Goal: Task Accomplishment & Management: Manage account settings

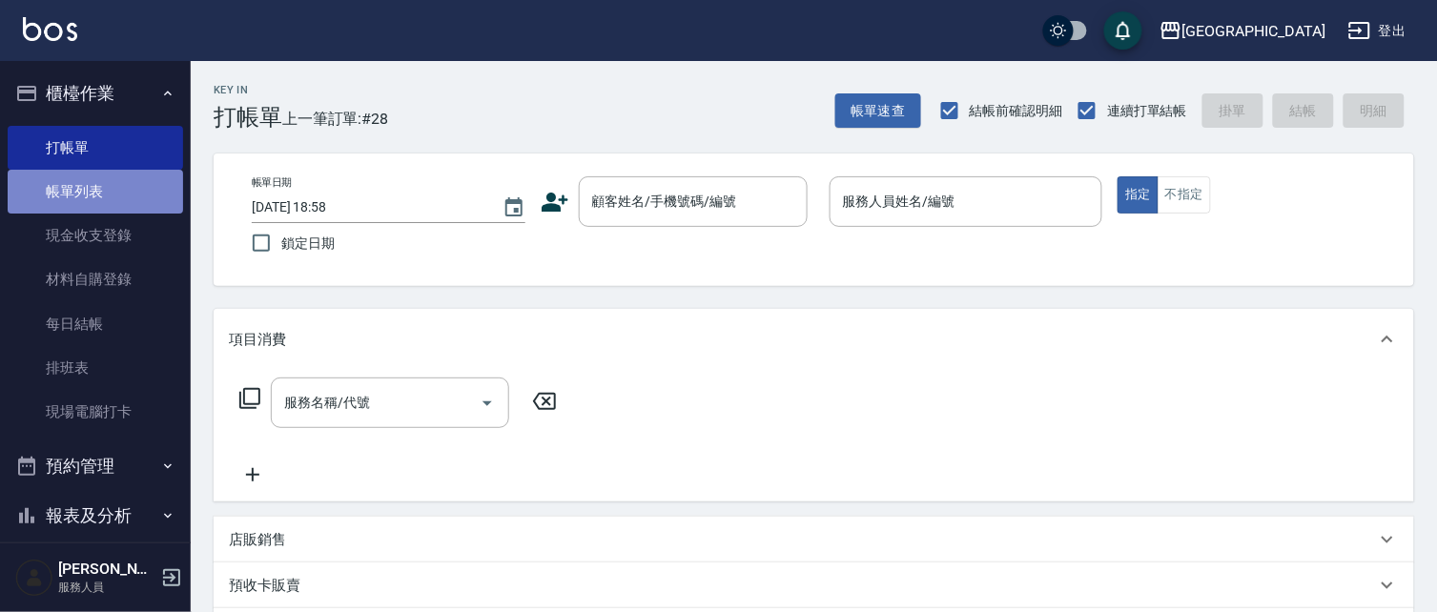
click at [115, 183] on link "帳單列表" at bounding box center [95, 192] width 175 height 44
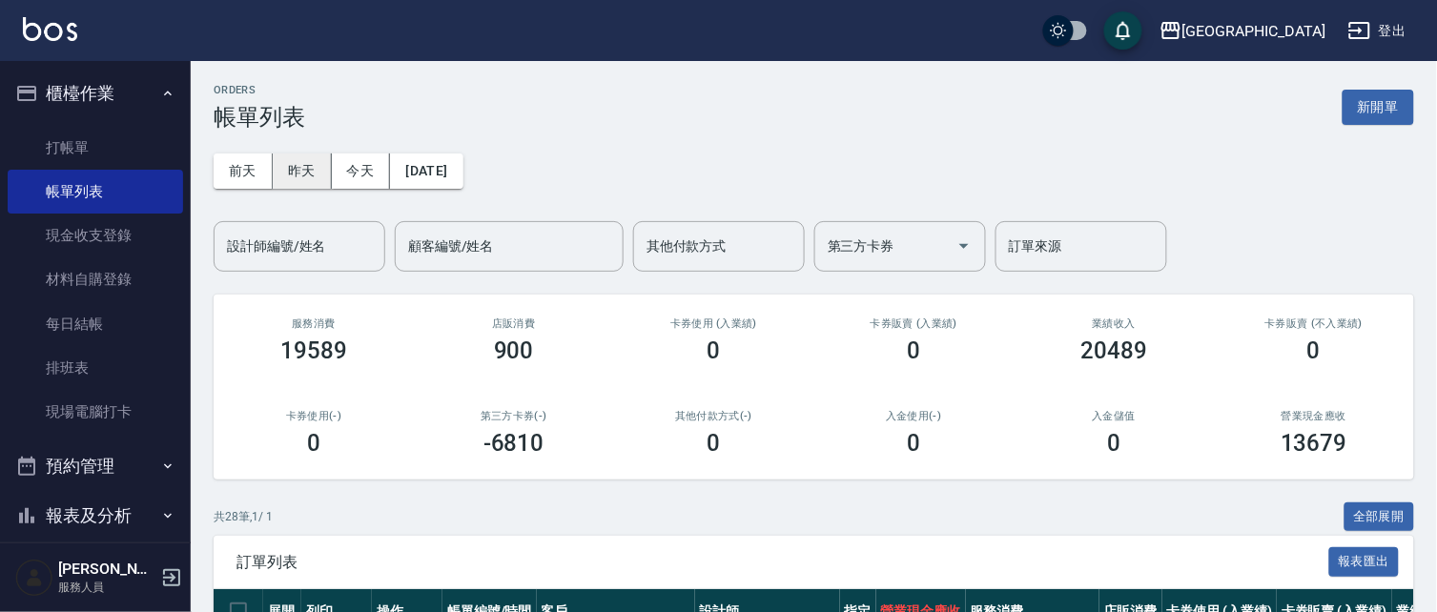
click at [308, 173] on button "昨天" at bounding box center [302, 170] width 59 height 35
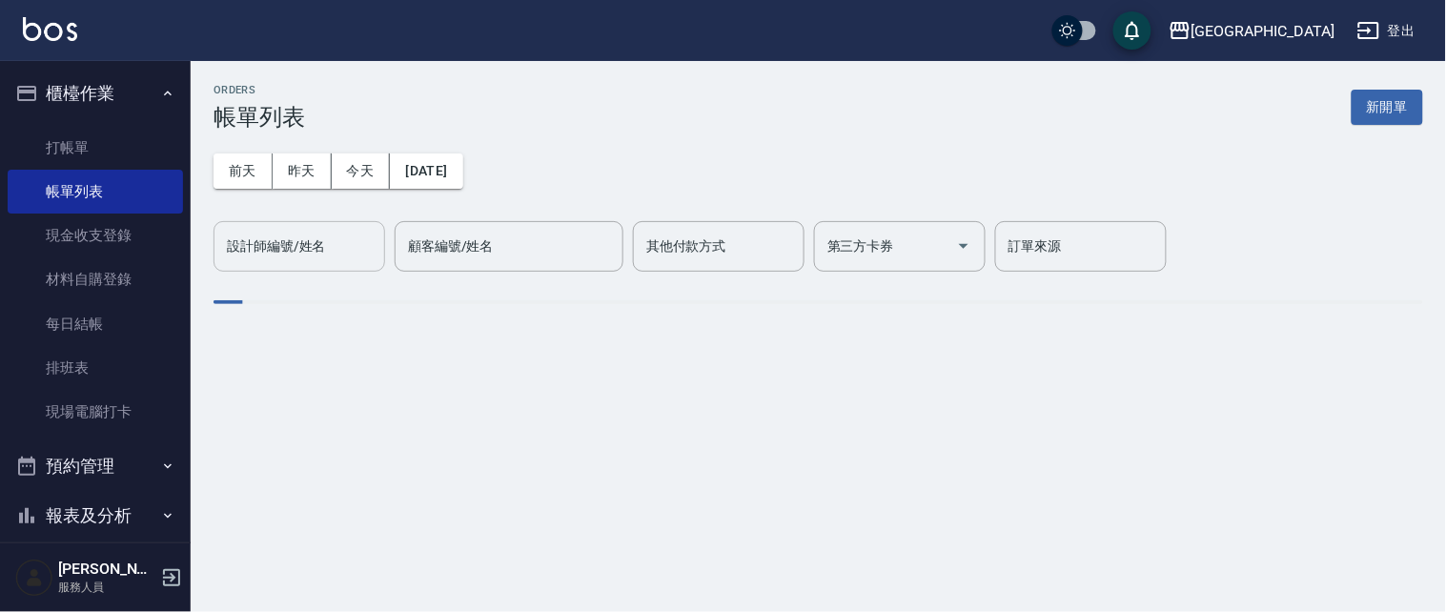
click at [286, 257] on input "設計師編號/姓名" at bounding box center [299, 246] width 154 height 33
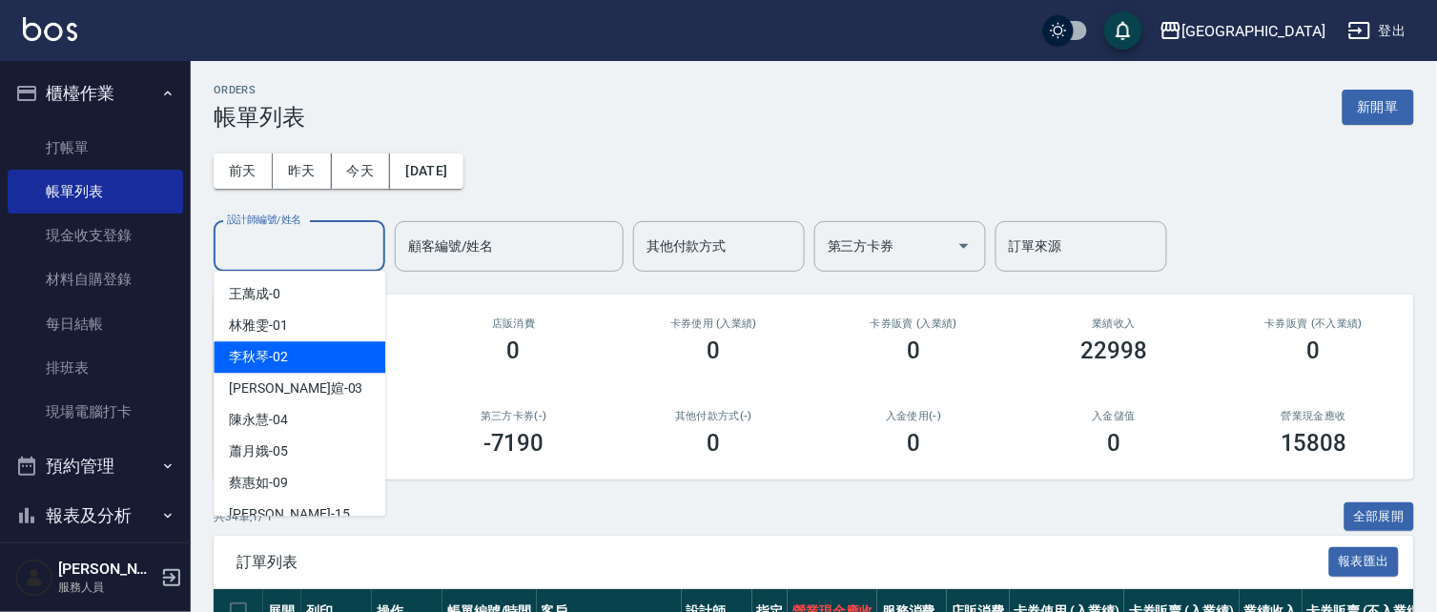
click at [307, 364] on div "[PERSON_NAME]-02" at bounding box center [300, 356] width 172 height 31
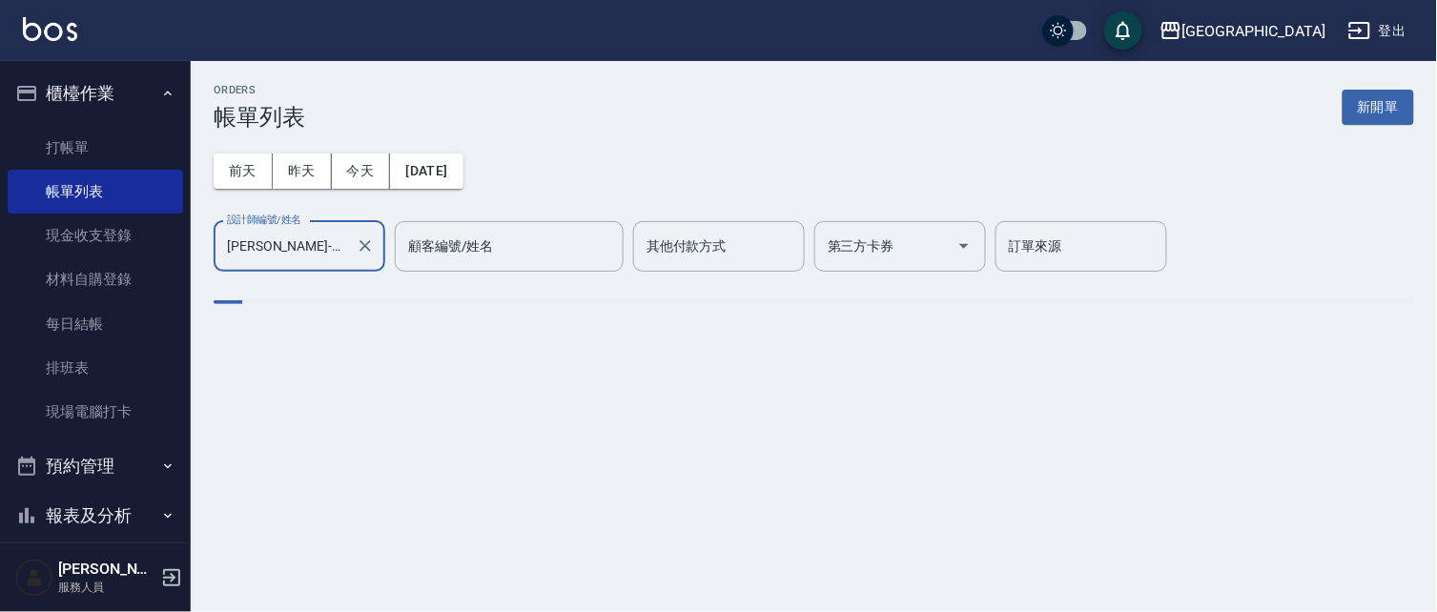
type input "[PERSON_NAME]-02"
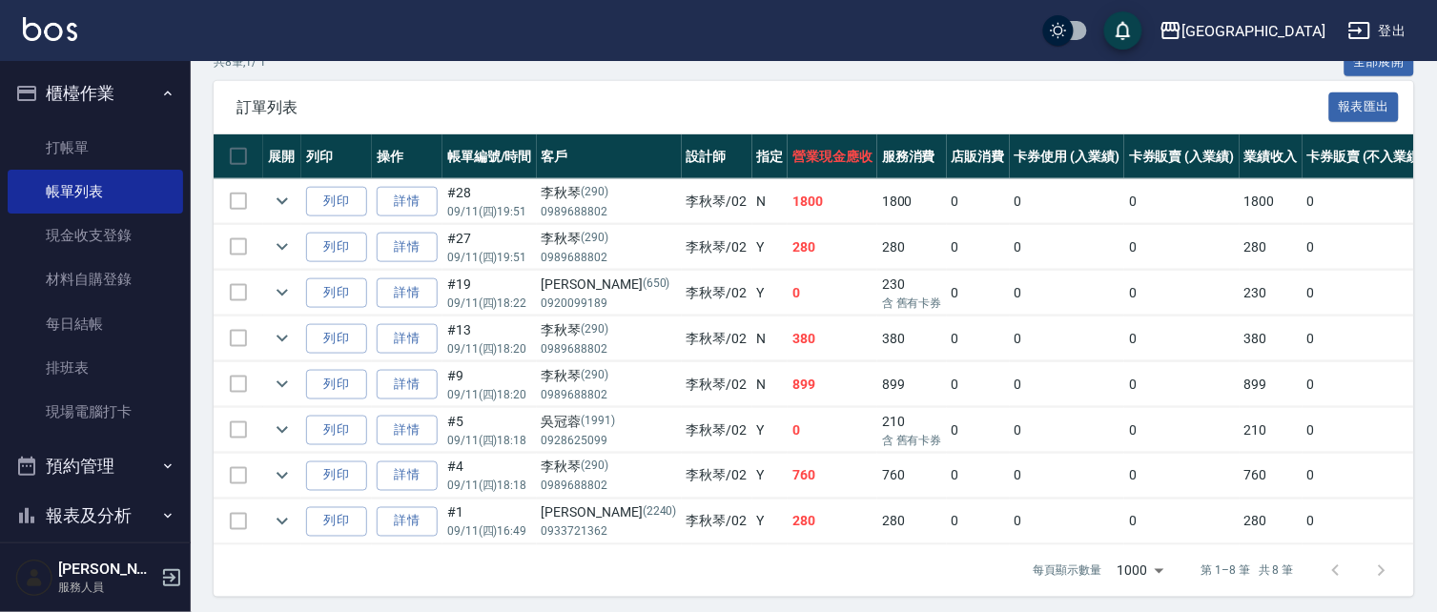
scroll to position [459, 0]
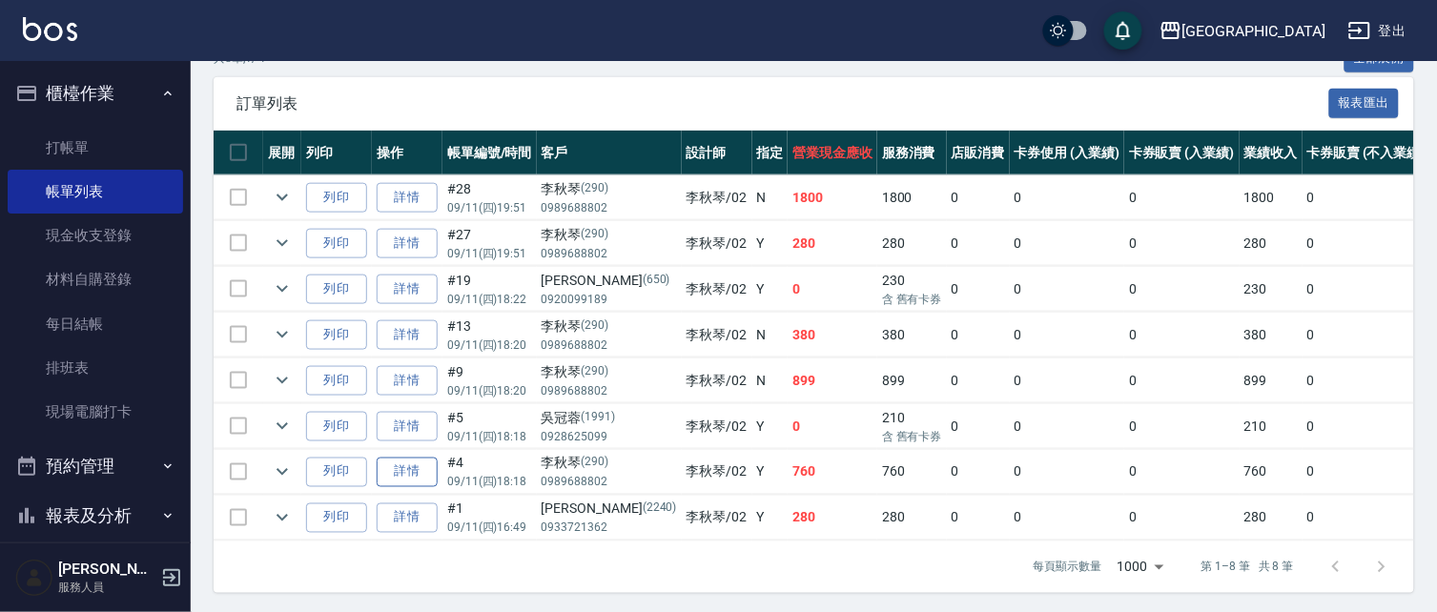
click at [408, 480] on link "詳情" at bounding box center [407, 473] width 61 height 30
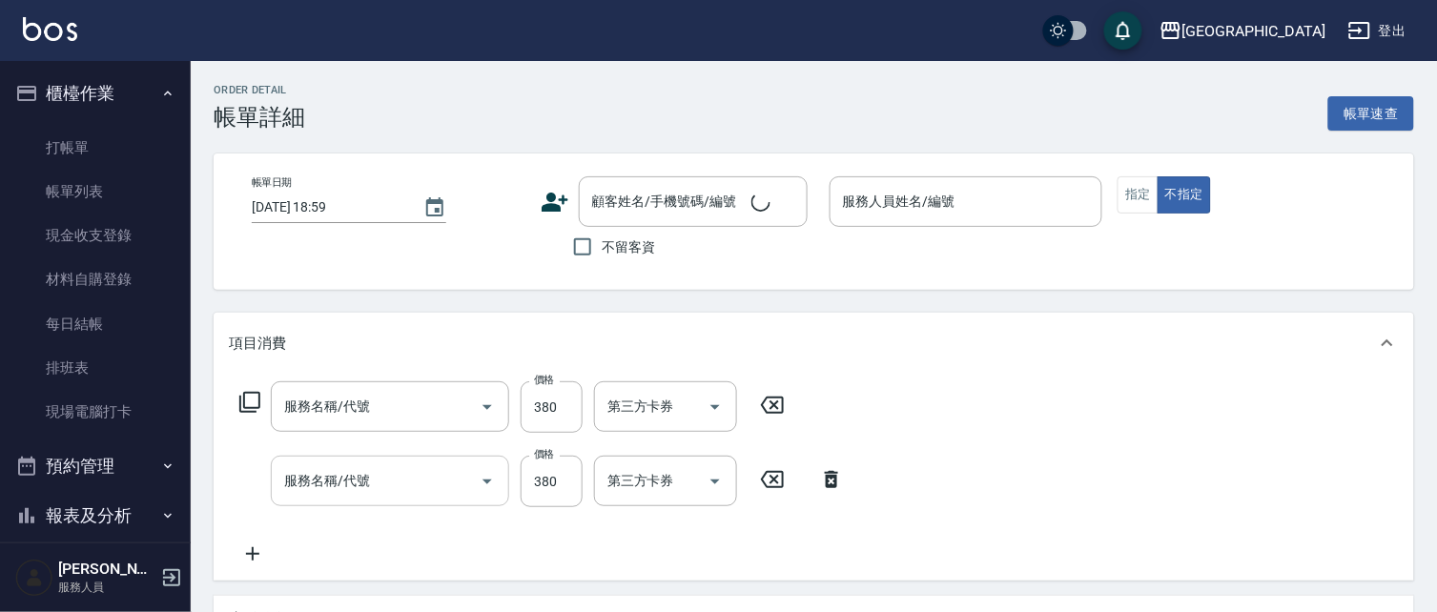
type input "[DATE] 18:18"
type input "[PERSON_NAME]-02"
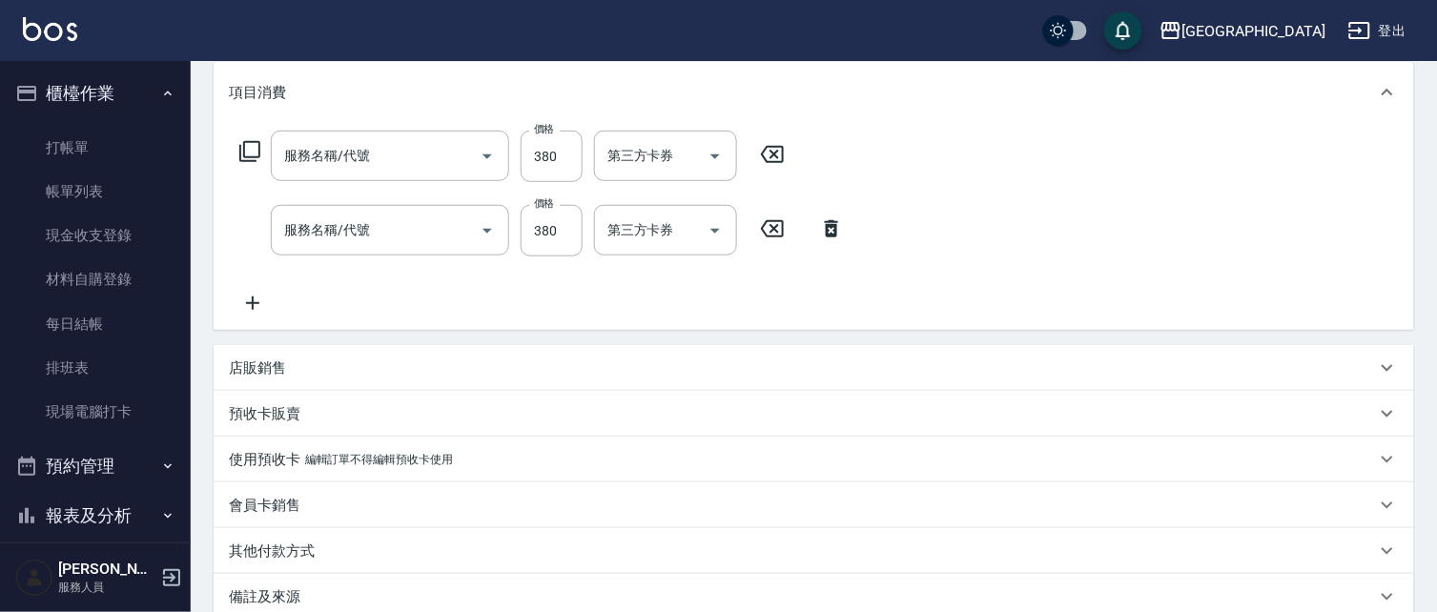
type input "剪髮(380)(404)"
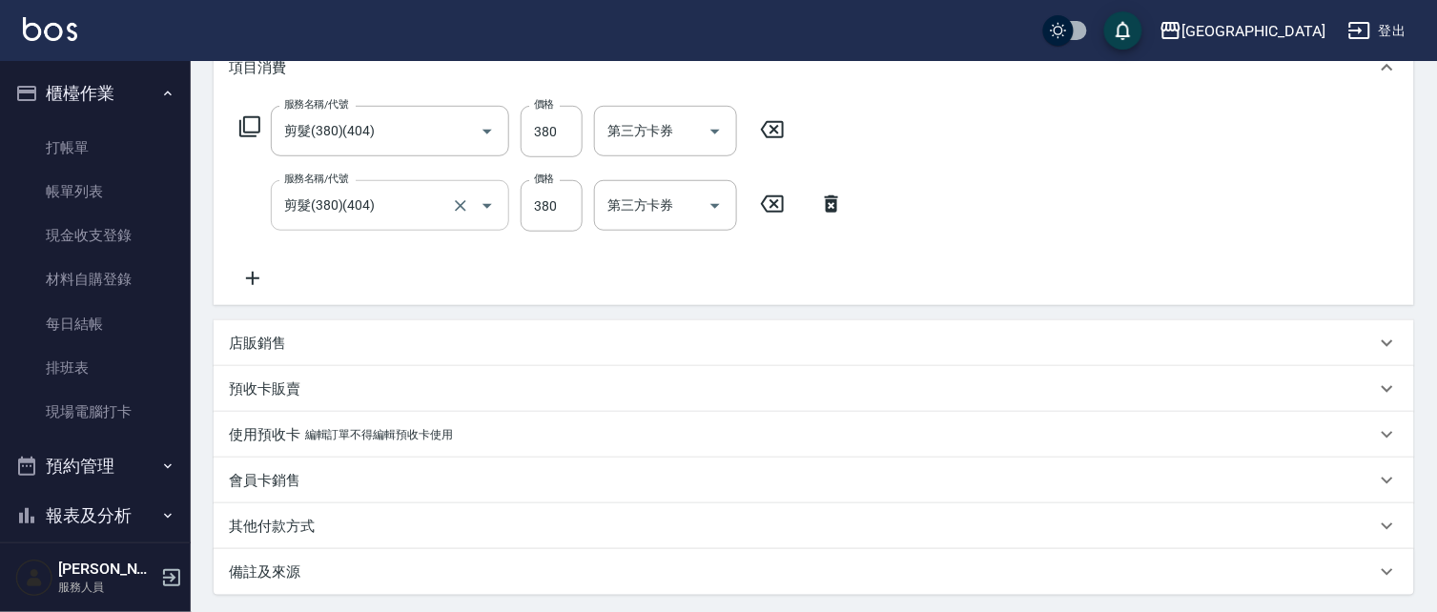
type input "[PERSON_NAME]/0989688802/290"
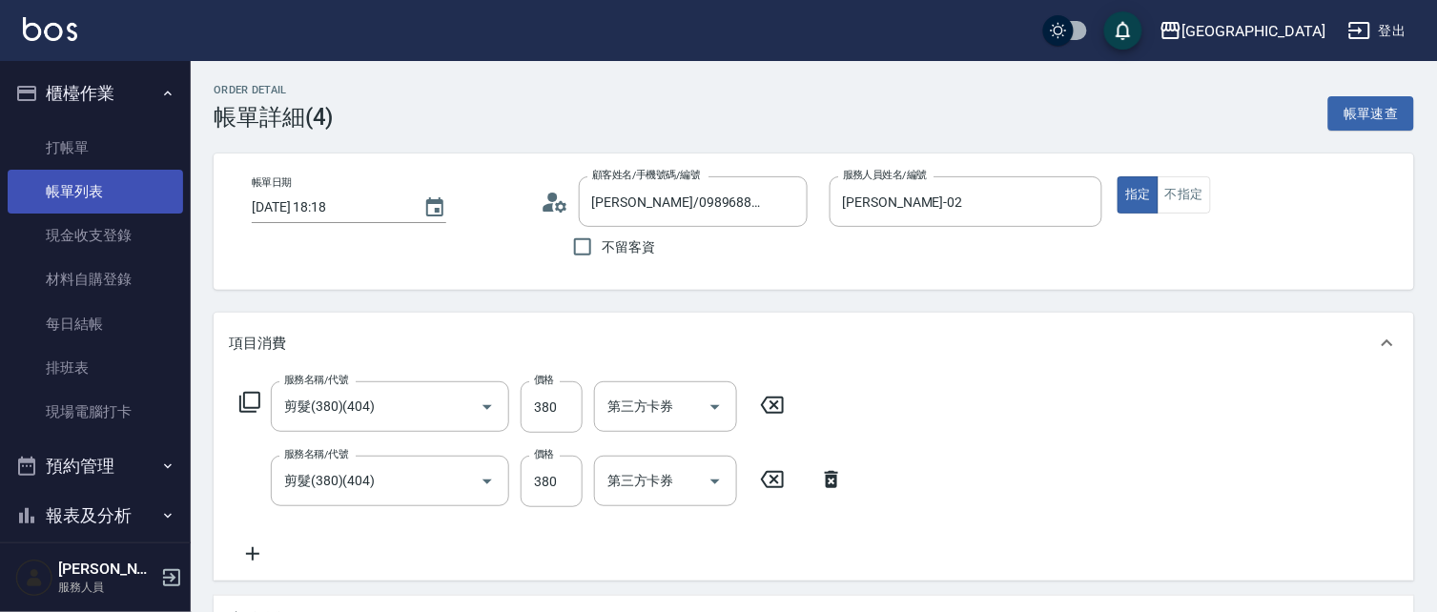
click at [96, 177] on link "帳單列表" at bounding box center [95, 192] width 175 height 44
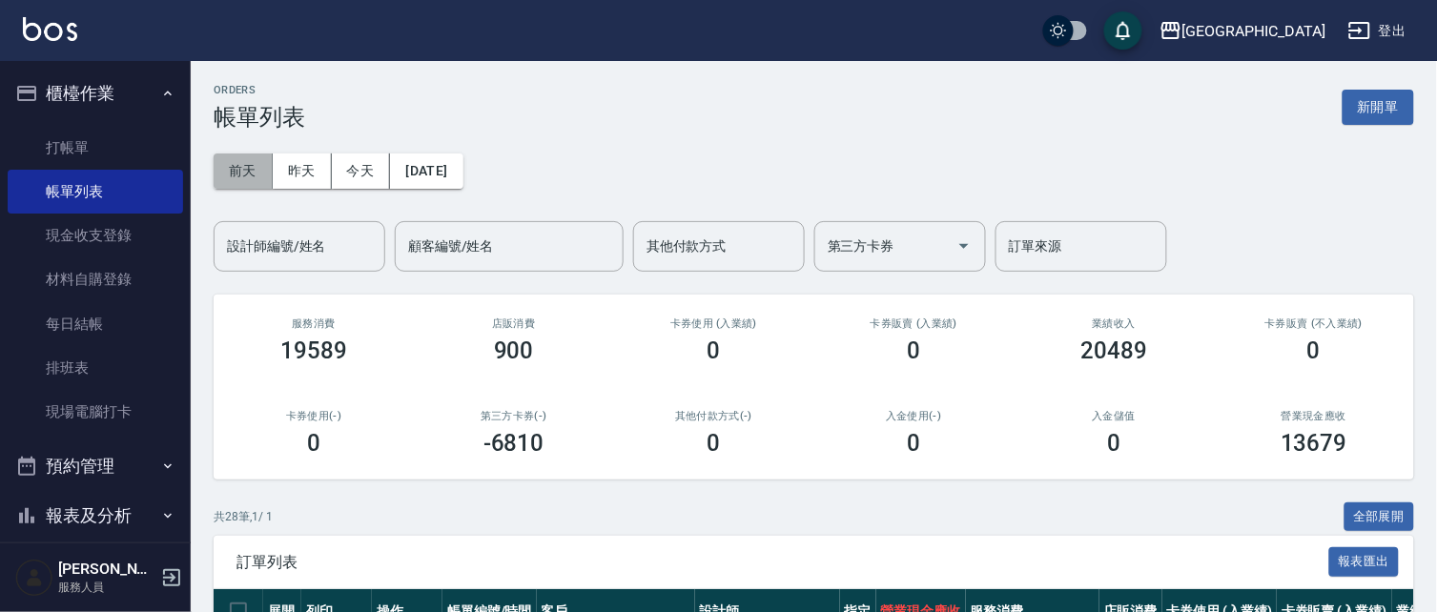
click at [239, 174] on button "前天" at bounding box center [243, 170] width 59 height 35
click at [345, 263] on div "設計師編號/姓名" at bounding box center [300, 246] width 172 height 51
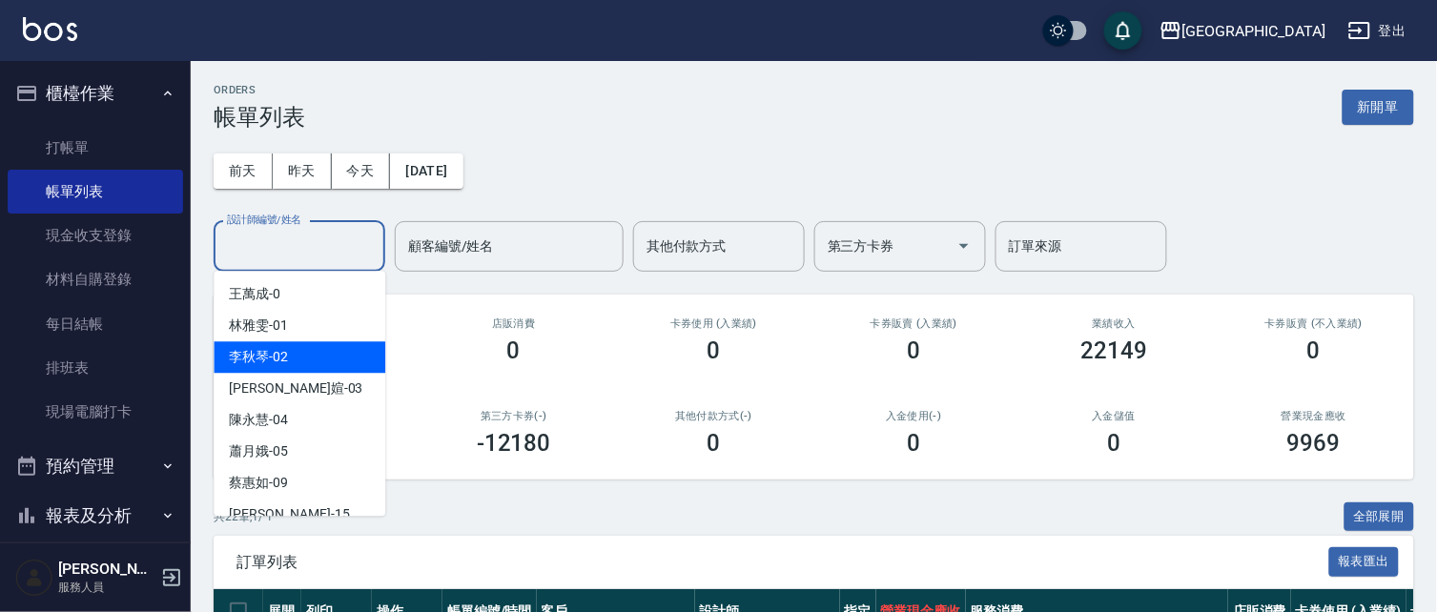
click at [327, 358] on div "[PERSON_NAME]-02" at bounding box center [300, 356] width 172 height 31
type input "[PERSON_NAME]-02"
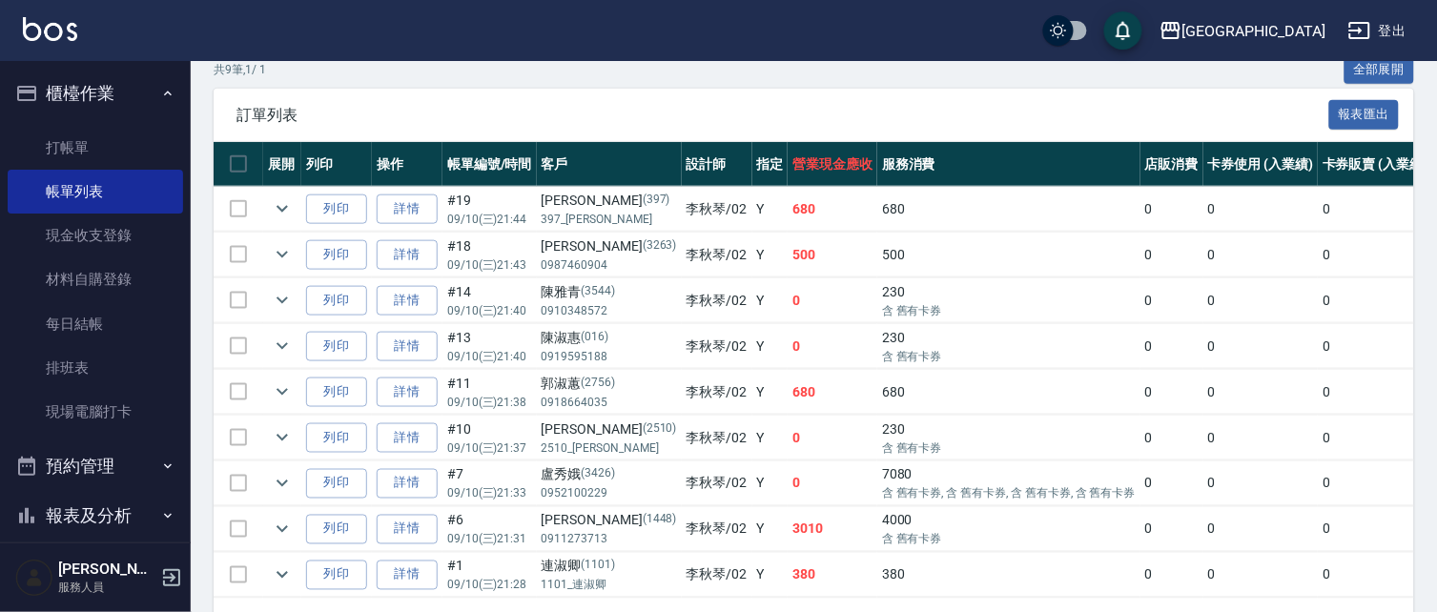
scroll to position [459, 0]
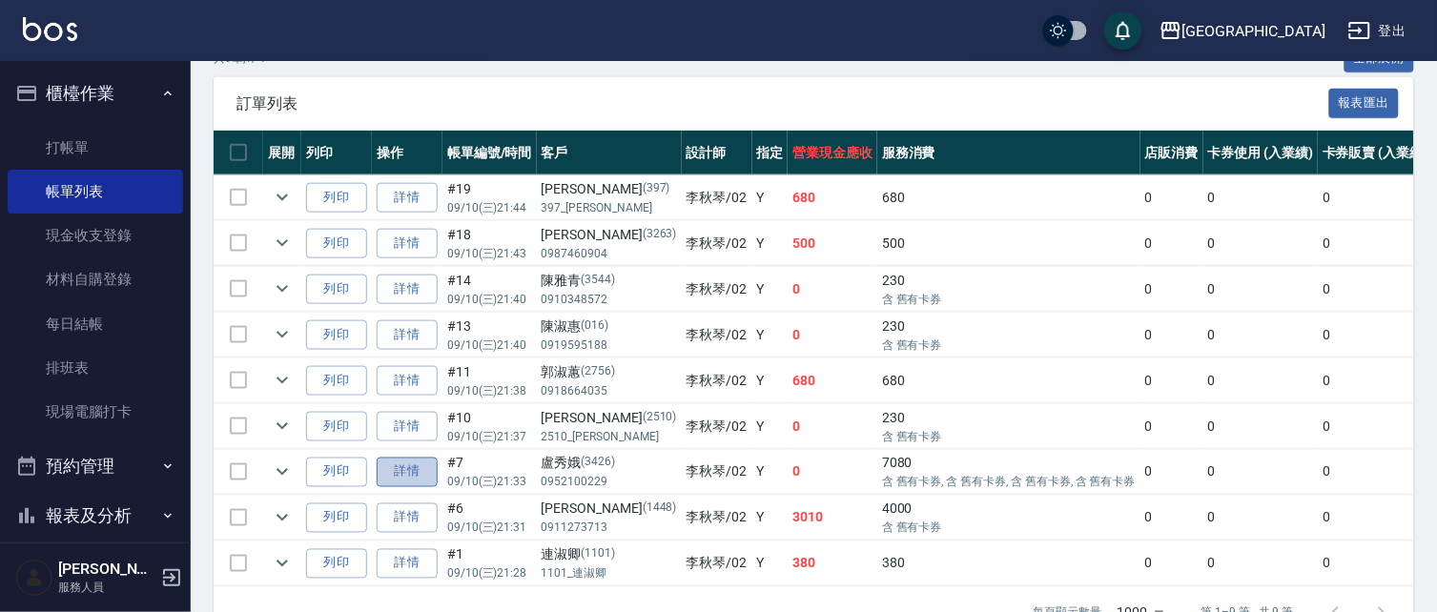
click at [408, 479] on link "詳情" at bounding box center [407, 473] width 61 height 30
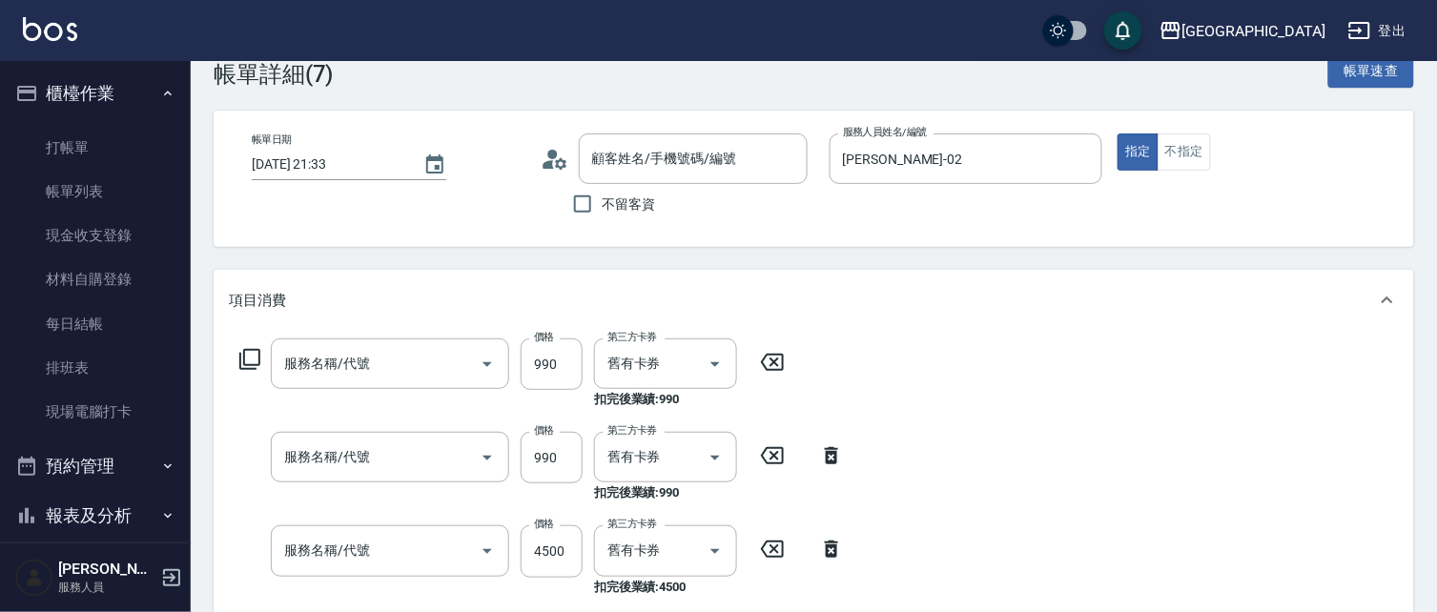
type input "[DATE] 21:33"
type input "[PERSON_NAME]-02"
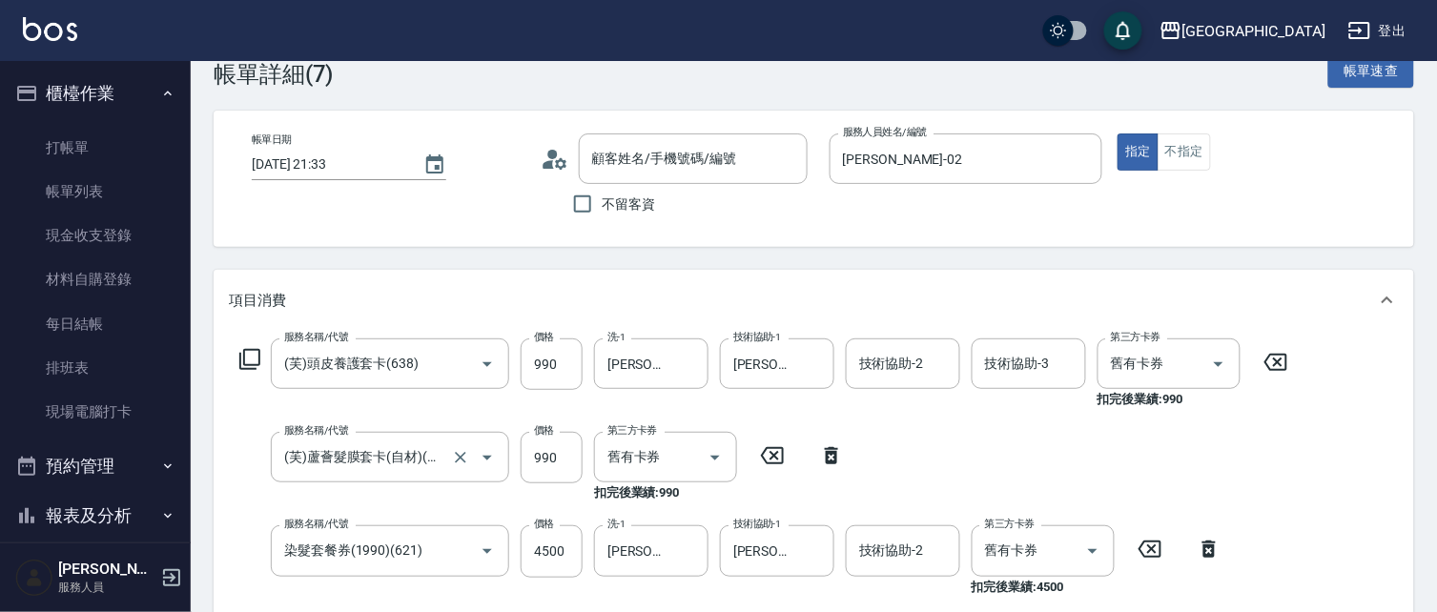
type input "(芙)頭皮養護套卡(638)"
type input "(芙)蘆薈髮膜套卡(自材)(639)"
type input "染髮套餐券(1990)(621)"
type input "洗+剪+護餐券680)(620)"
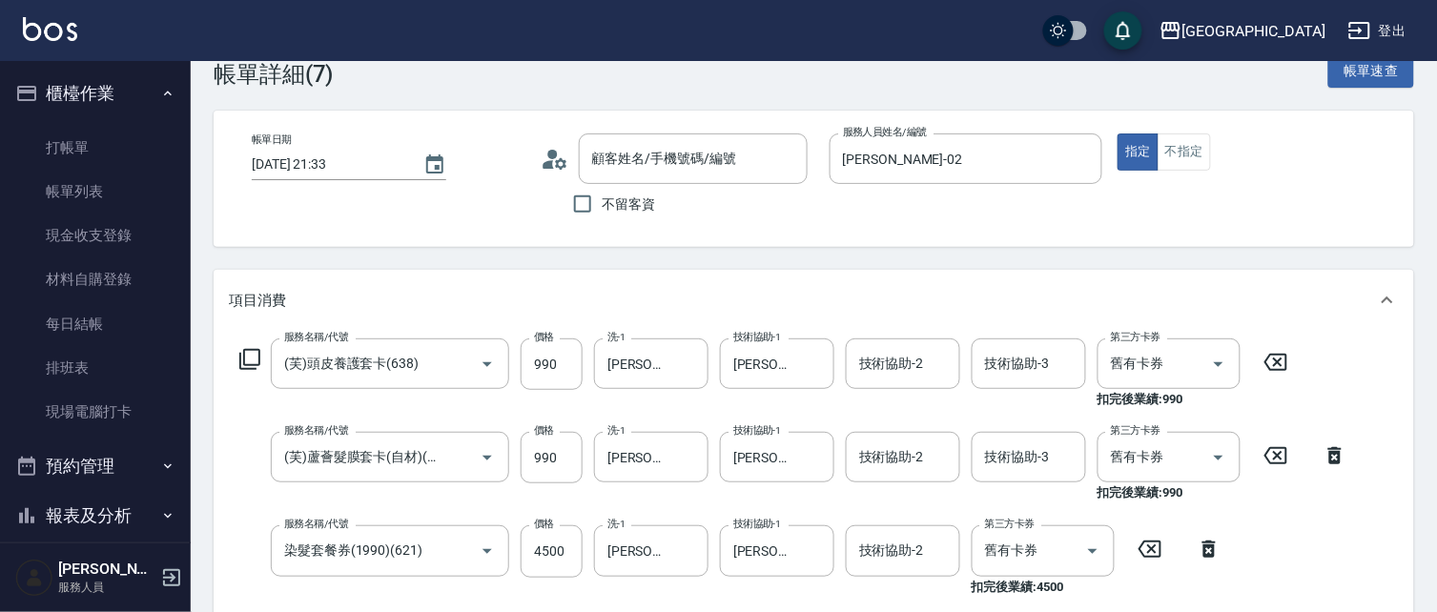
scroll to position [225, 0]
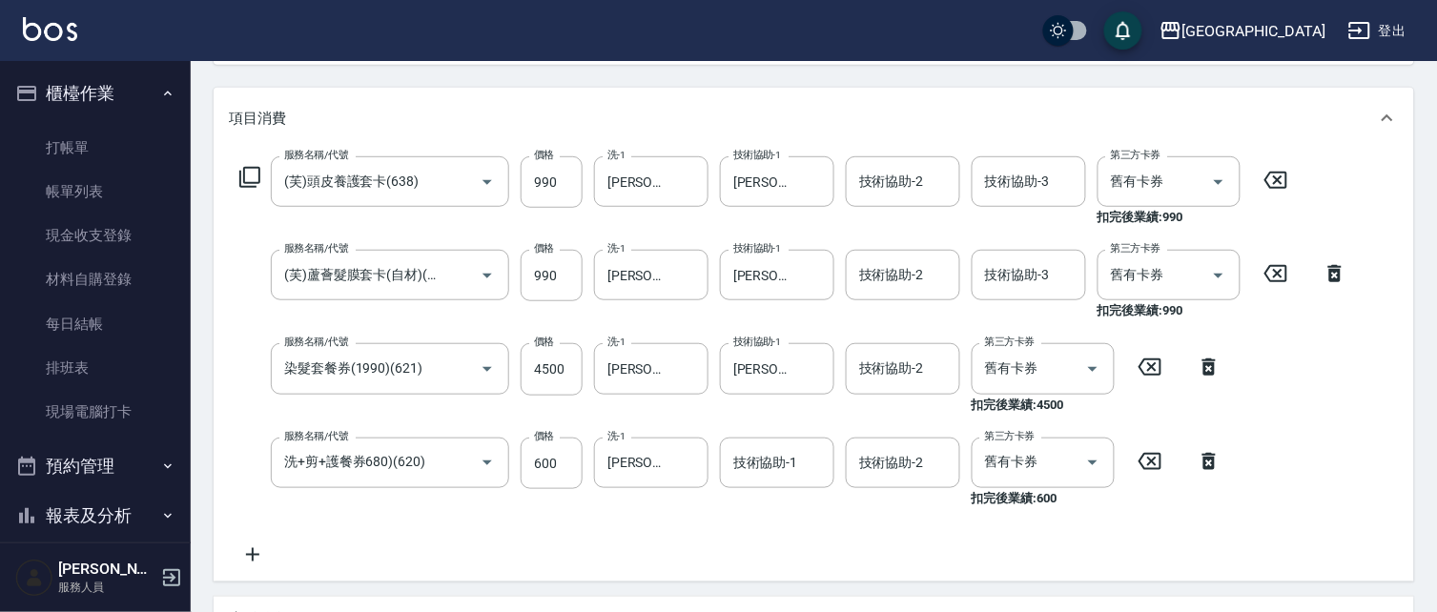
type input "[PERSON_NAME]/0952100229/3426"
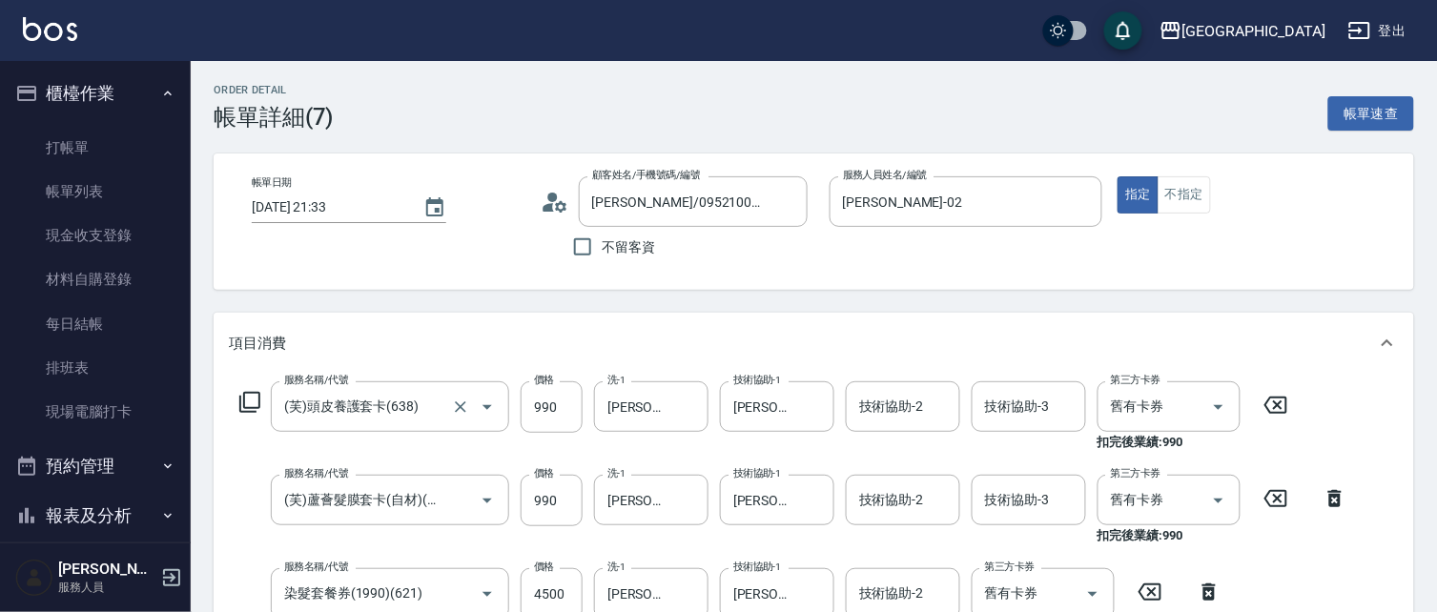
scroll to position [0, 0]
click at [114, 189] on link "帳單列表" at bounding box center [95, 192] width 175 height 44
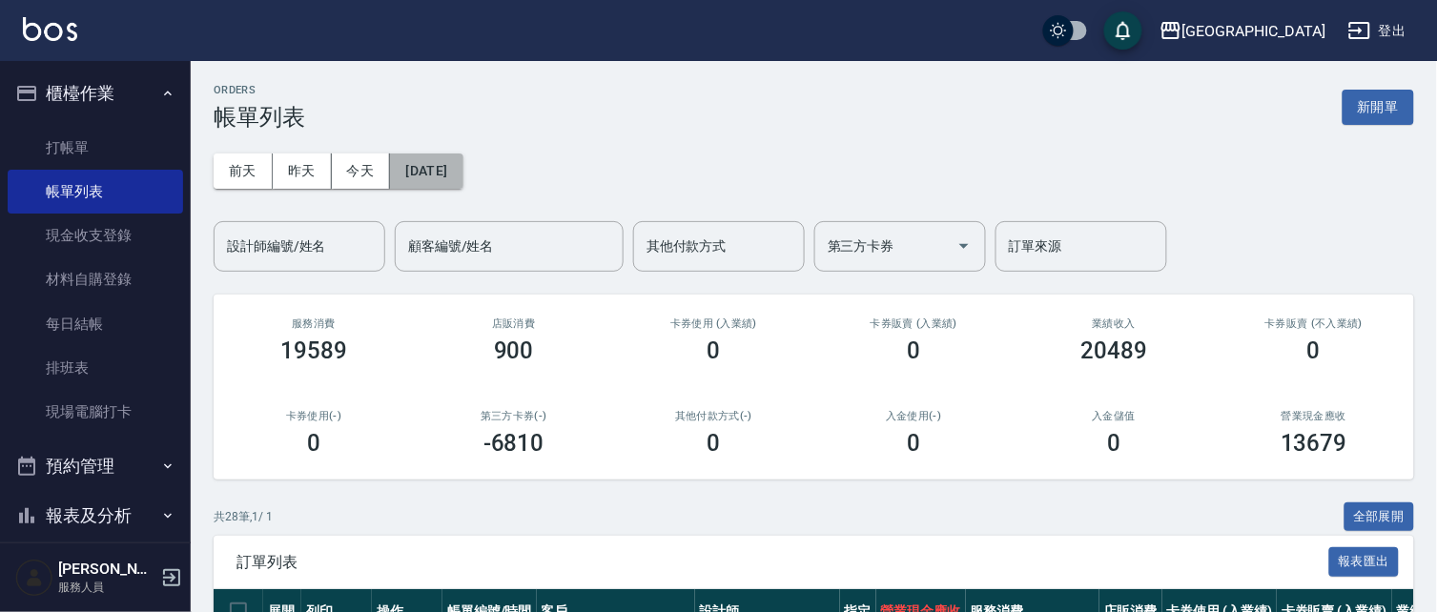
click at [422, 173] on button "[DATE]" at bounding box center [426, 170] width 72 height 35
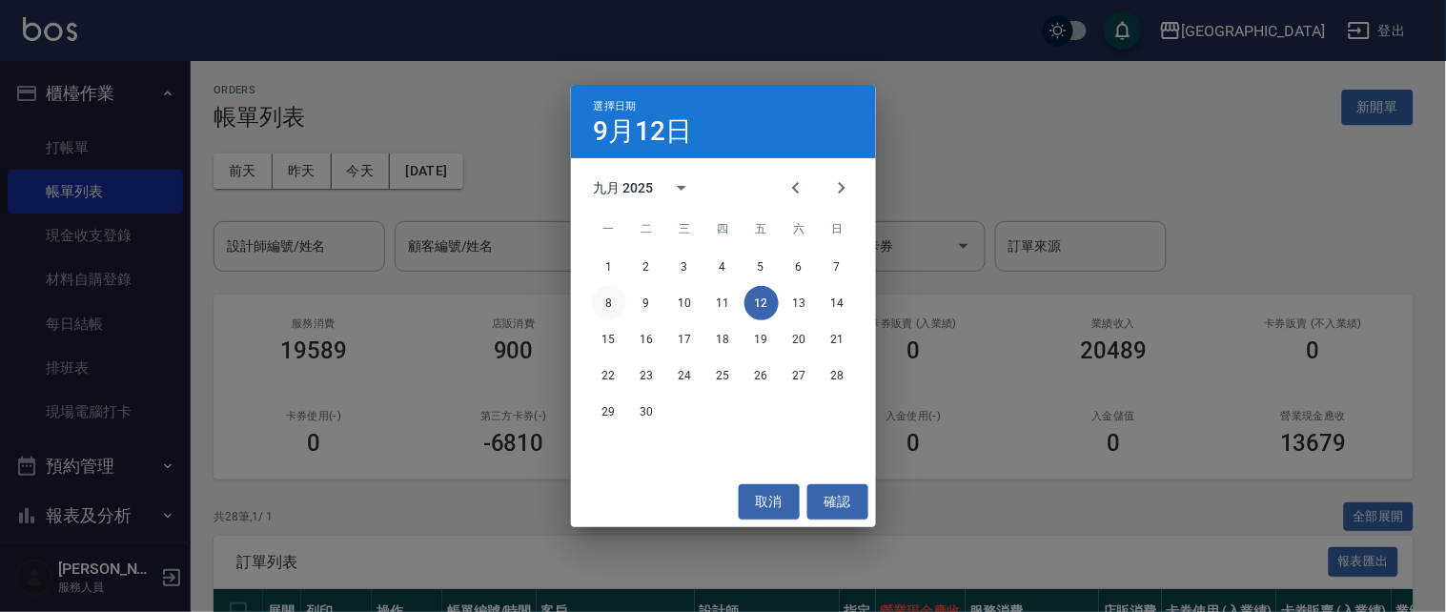
click at [602, 301] on button "8" at bounding box center [609, 303] width 34 height 34
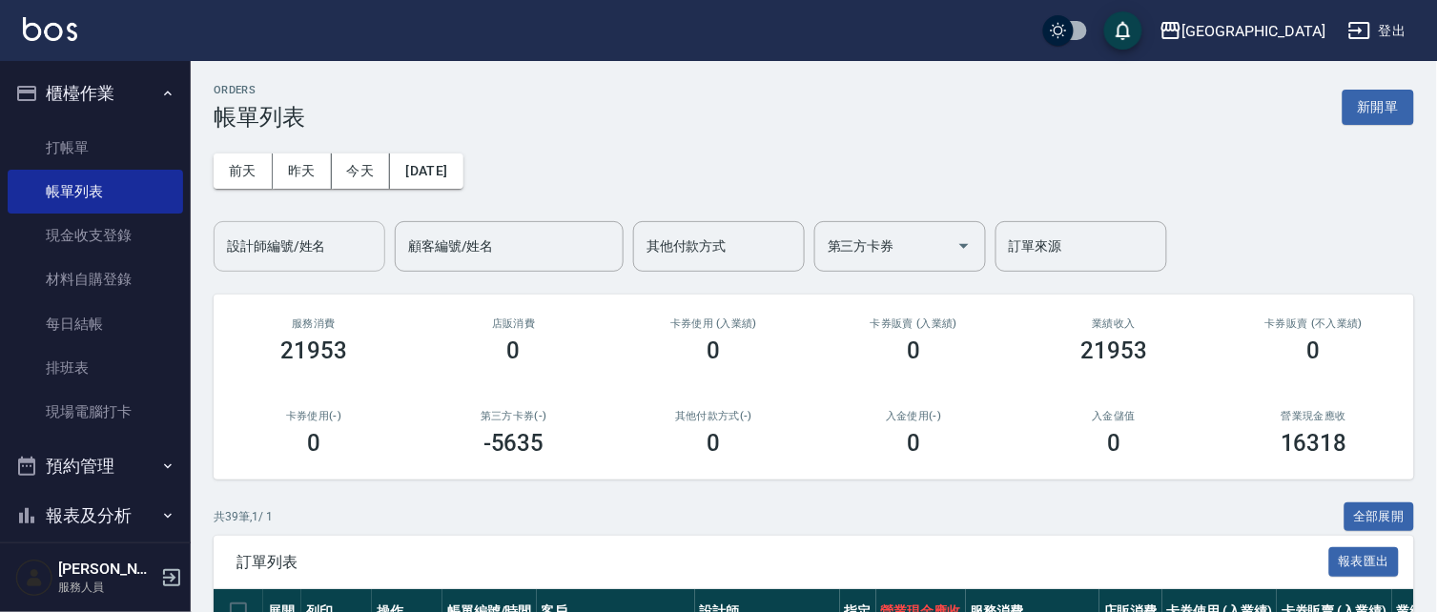
click at [351, 246] on input "設計師編號/姓名" at bounding box center [299, 246] width 154 height 33
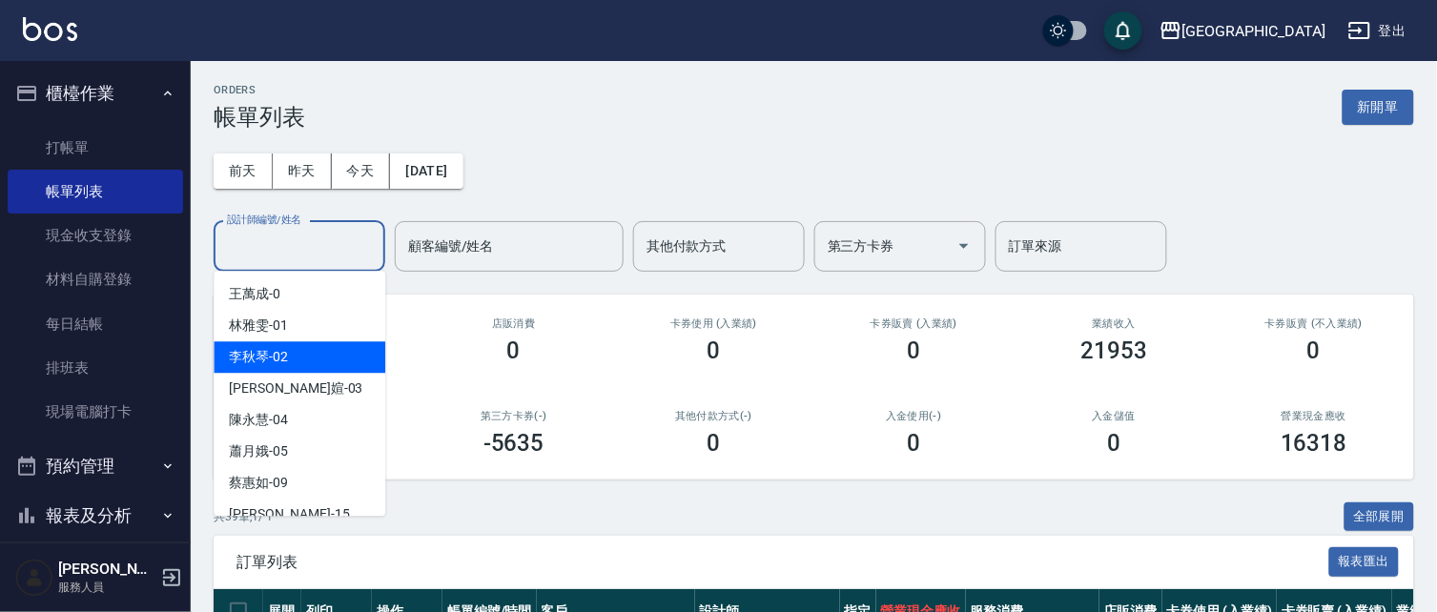
click at [355, 349] on div "[PERSON_NAME]-02" at bounding box center [300, 356] width 172 height 31
type input "[PERSON_NAME]-02"
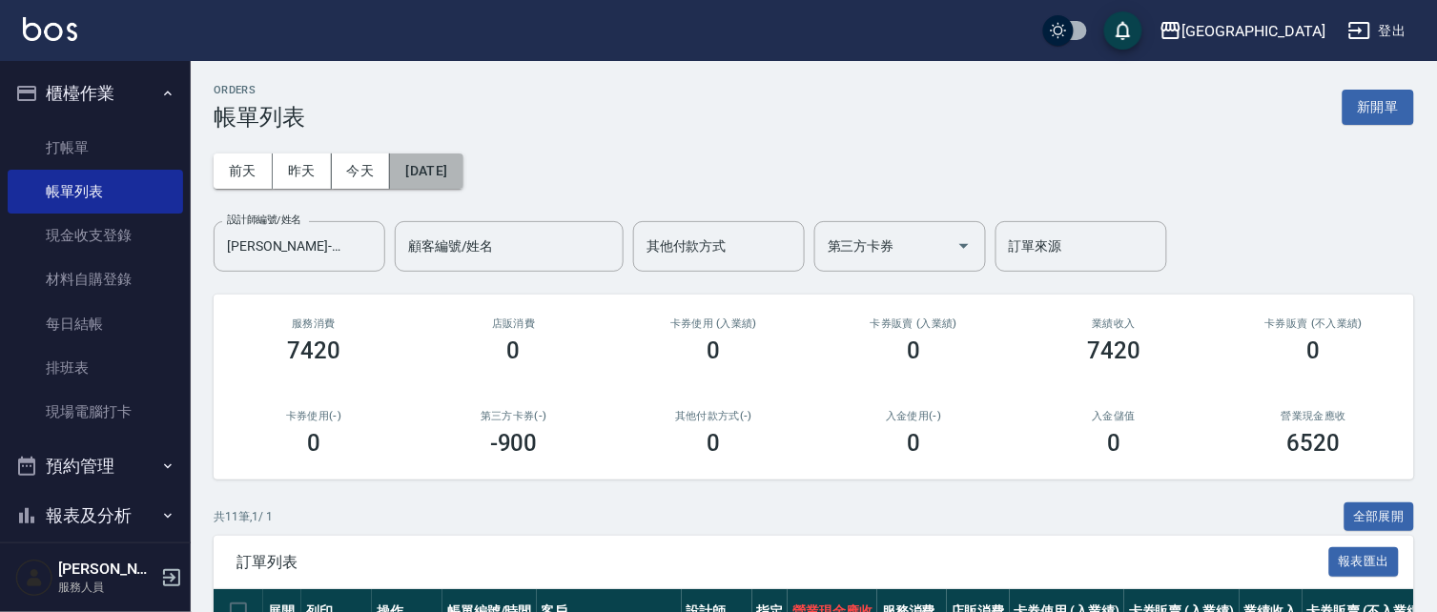
click at [440, 168] on button "[DATE]" at bounding box center [426, 170] width 72 height 35
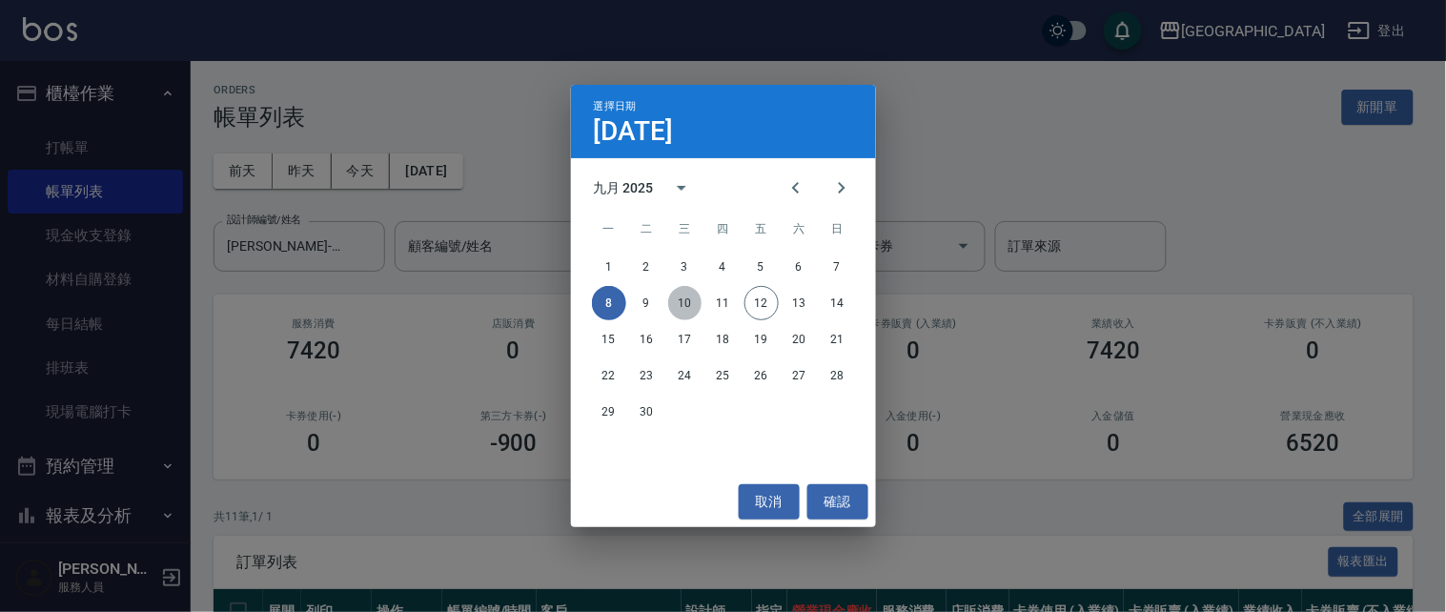
click at [687, 302] on button "10" at bounding box center [685, 303] width 34 height 34
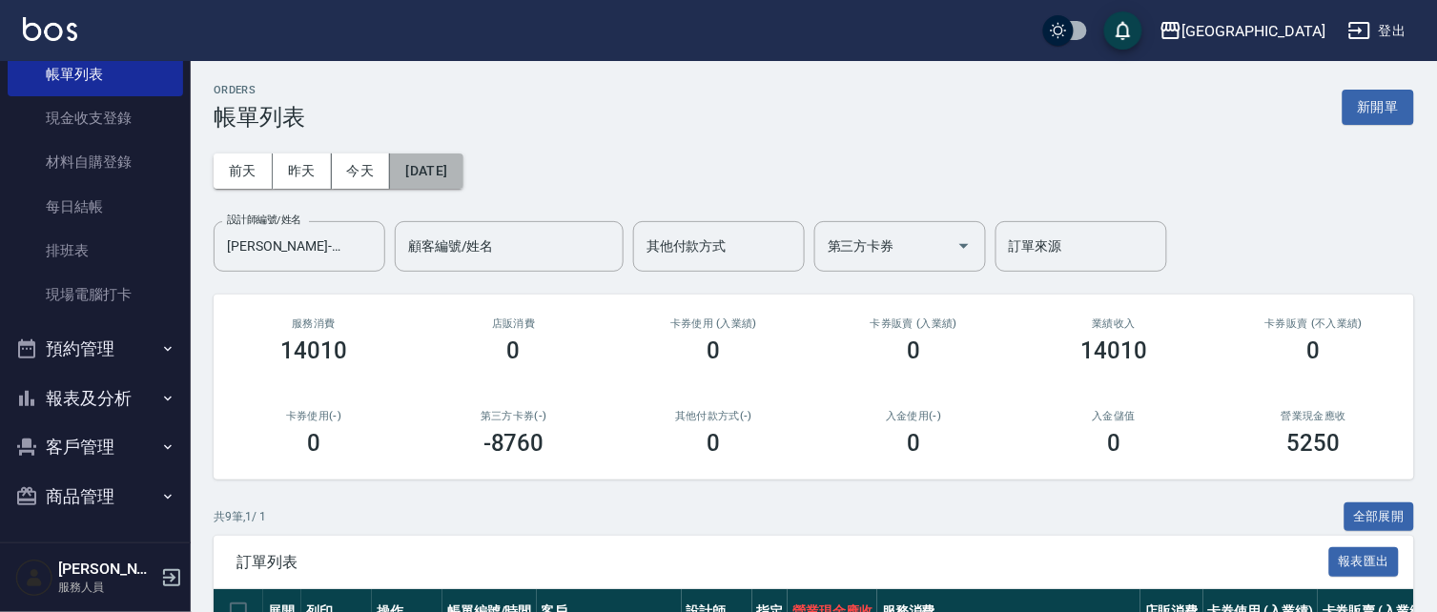
click at [445, 174] on button "[DATE]" at bounding box center [426, 170] width 72 height 35
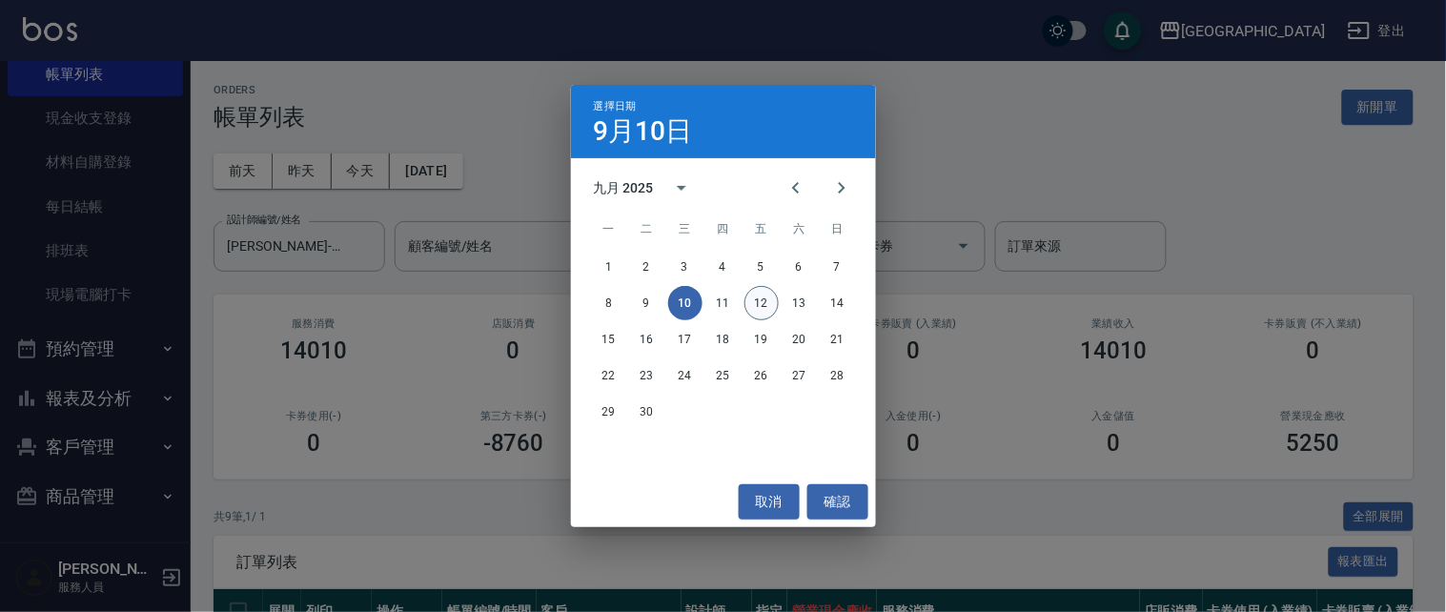
click at [761, 306] on button "12" at bounding box center [762, 303] width 34 height 34
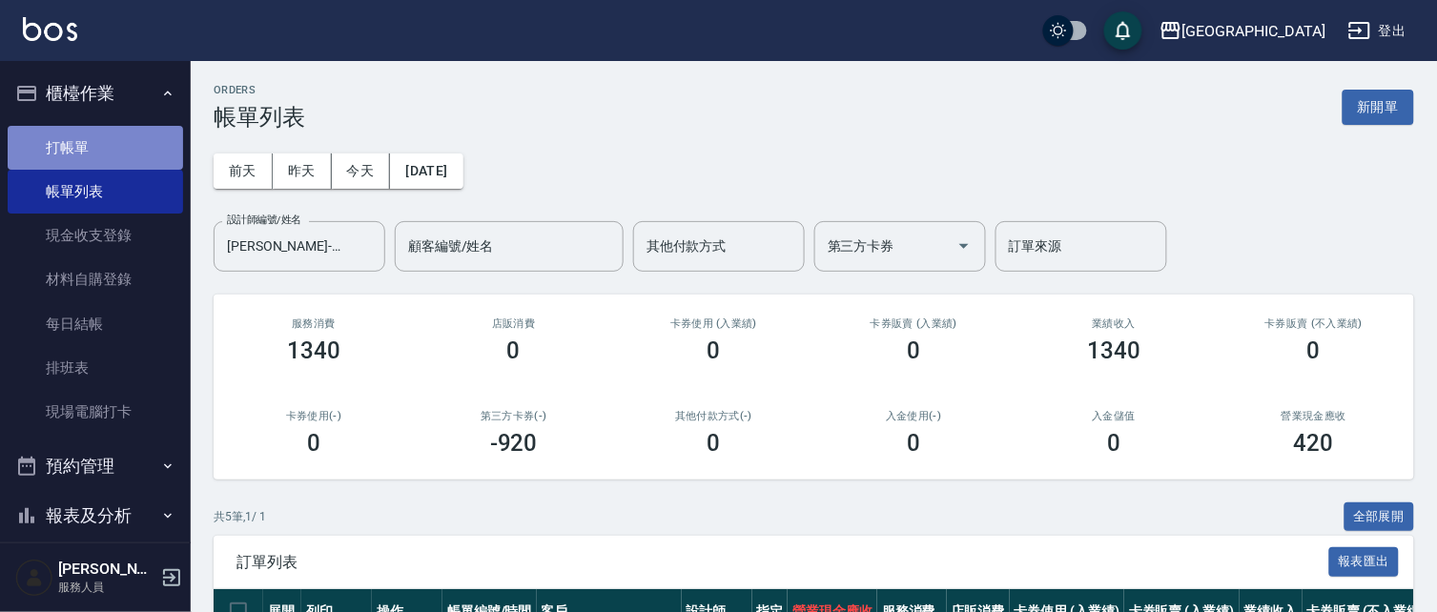
click at [105, 149] on link "打帳單" at bounding box center [95, 148] width 175 height 44
